Goal: Task Accomplishment & Management: Manage account settings

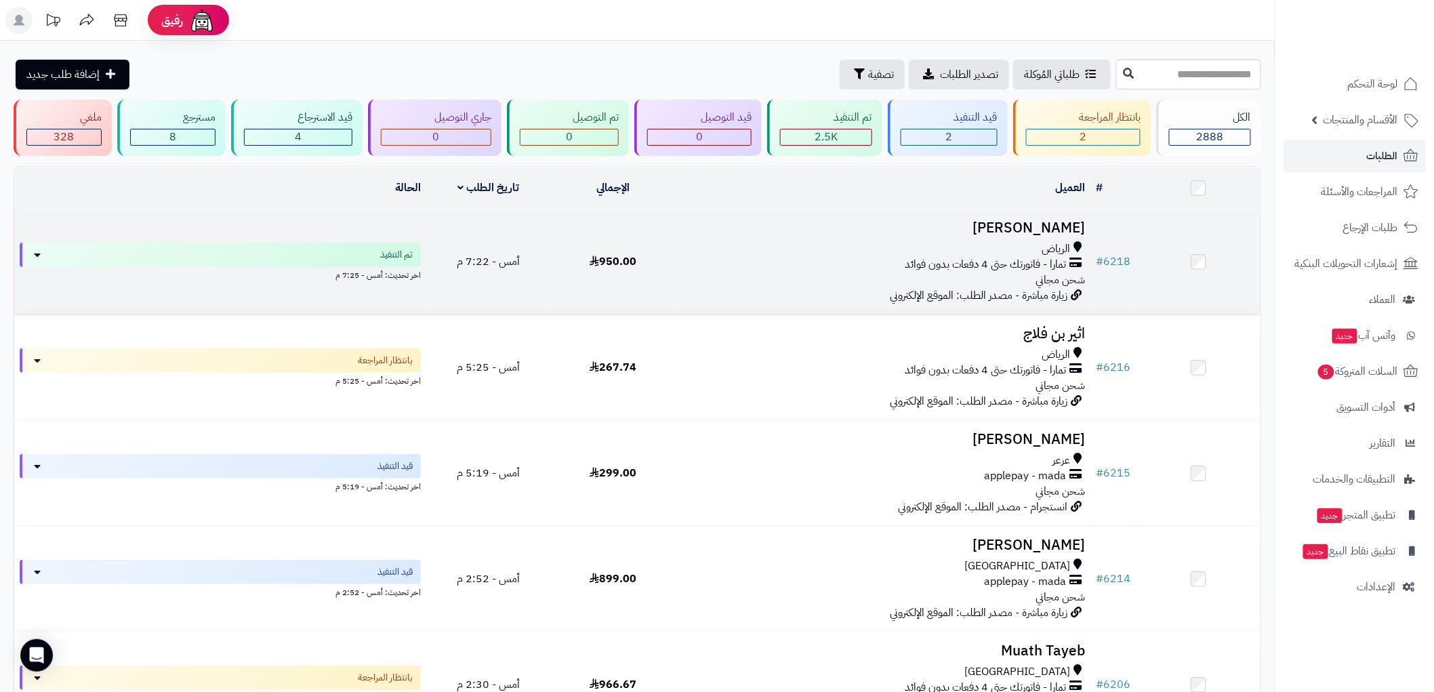
click at [714, 245] on div "الرياض" at bounding box center [883, 249] width 404 height 16
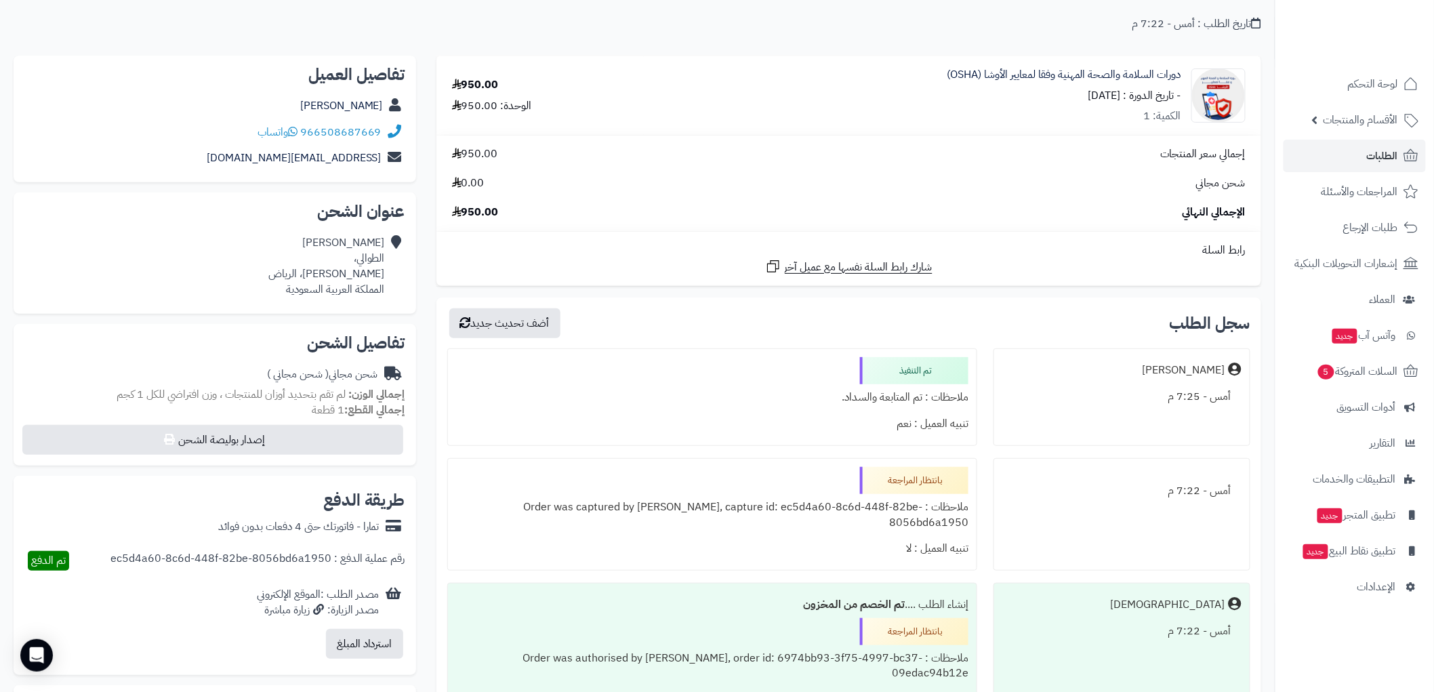
scroll to position [75, 0]
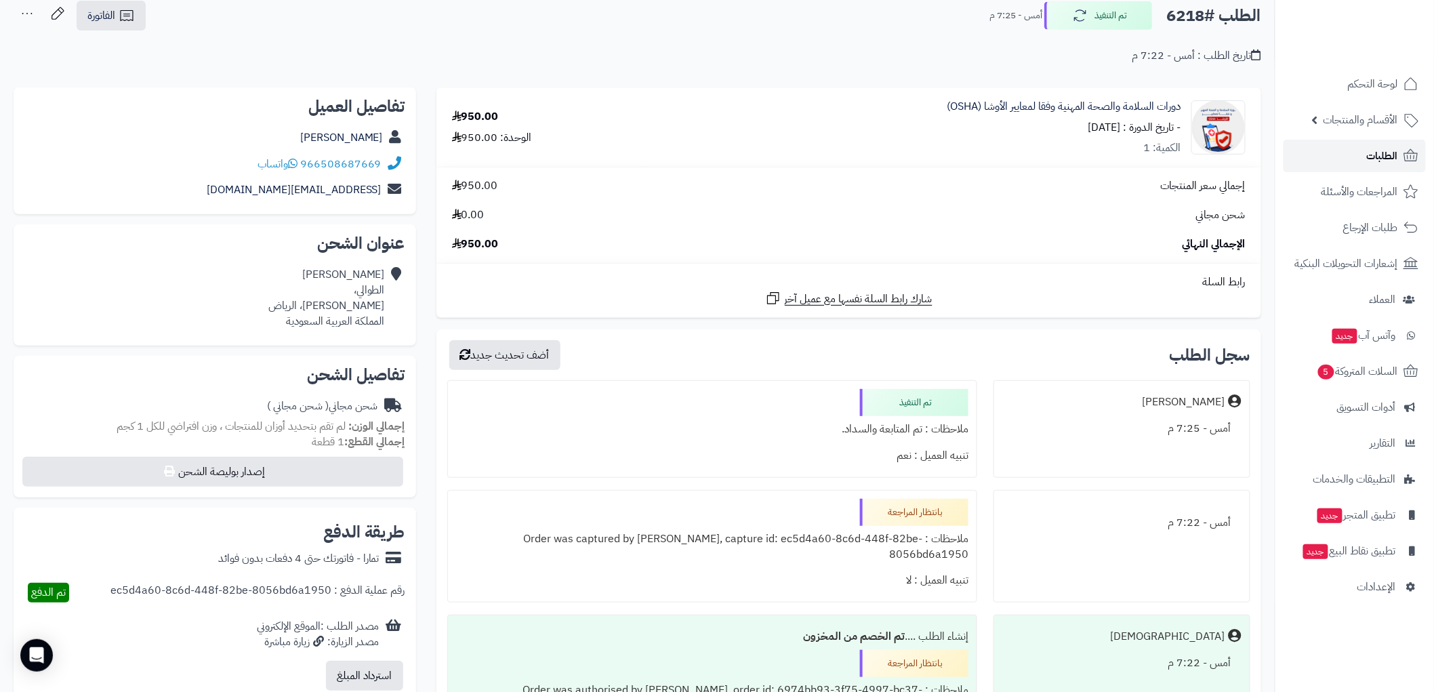
click at [1392, 150] on span "الطلبات" at bounding box center [1381, 155] width 31 height 19
